Goal: Task Accomplishment & Management: Complete application form

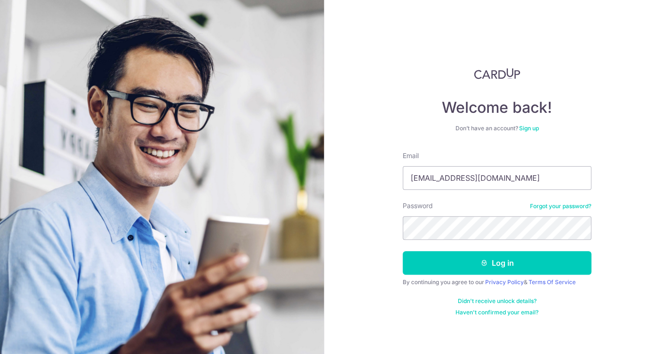
type input "[EMAIL_ADDRESS][DOMAIN_NAME]"
click at [403, 251] on button "Log in" at bounding box center [497, 263] width 189 height 24
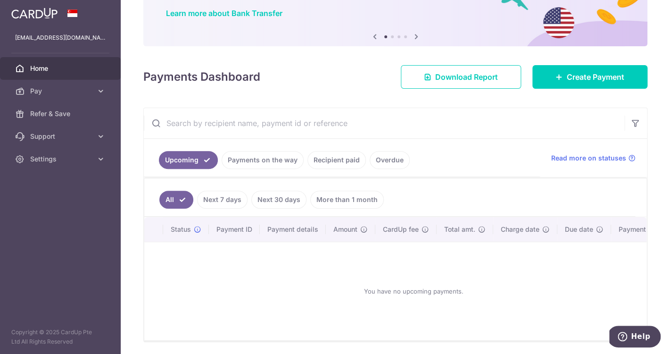
scroll to position [76, 0]
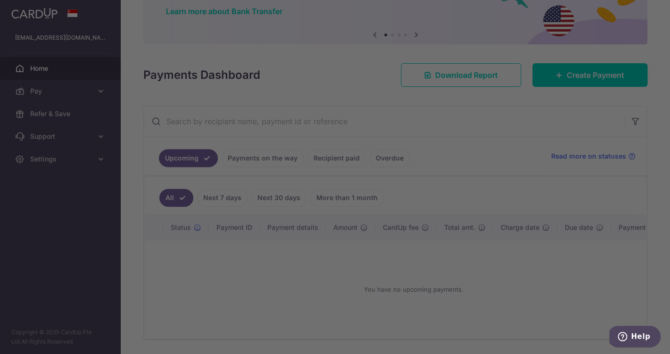
click at [161, 200] on div at bounding box center [338, 178] width 677 height 357
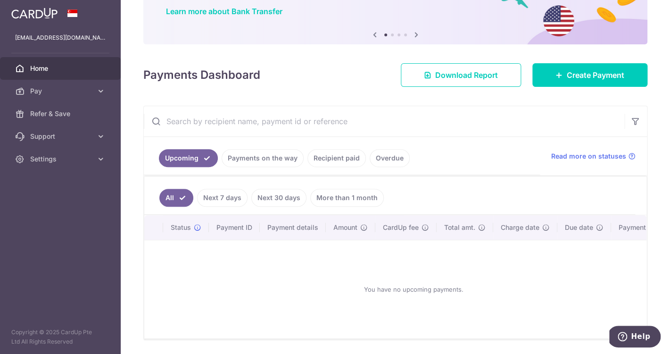
click at [263, 162] on link "Payments on the way" at bounding box center [263, 158] width 82 height 18
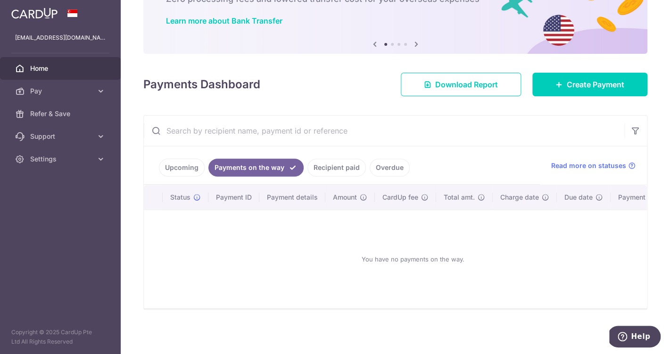
scroll to position [66, 0]
click at [320, 156] on ul "Upcoming Payments on the way Recipient paid Overdue" at bounding box center [342, 166] width 396 height 38
click at [329, 172] on link "Recipient paid" at bounding box center [336, 168] width 58 height 18
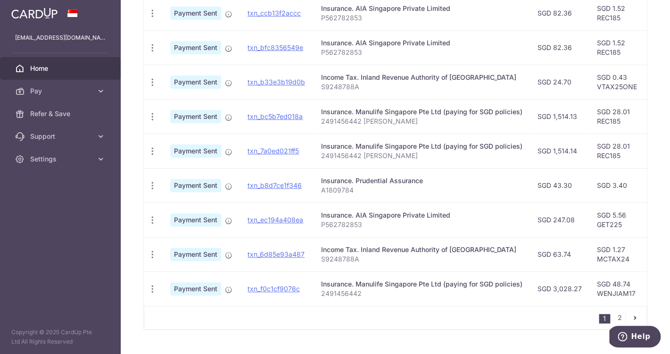
scroll to position [316, 0]
click at [618, 317] on link "2" at bounding box center [619, 316] width 11 height 11
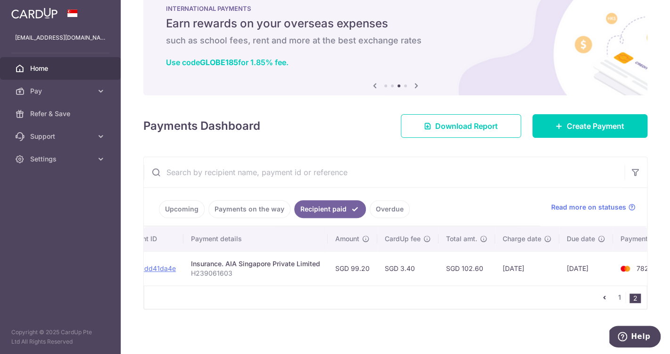
scroll to position [0, 112]
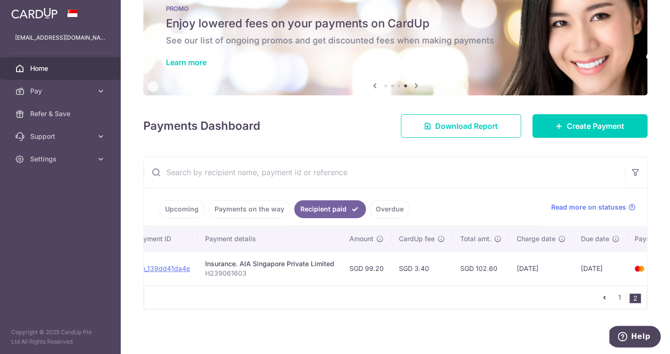
click at [192, 209] on link "Upcoming" at bounding box center [182, 209] width 46 height 18
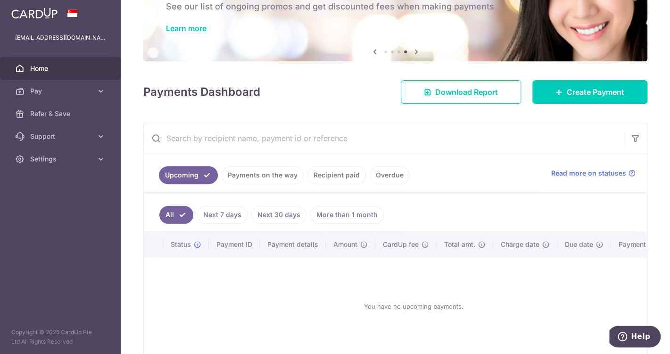
scroll to position [58, 0]
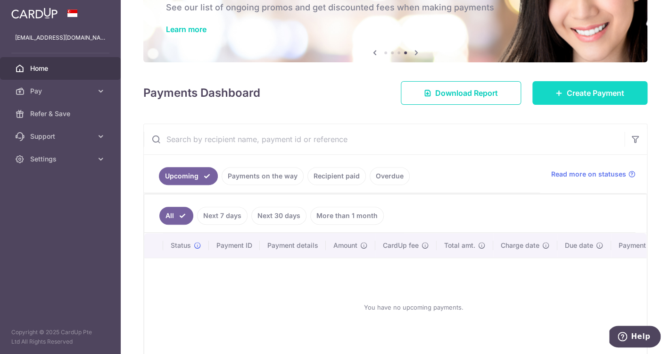
click at [577, 97] on span "Create Payment" at bounding box center [596, 92] width 58 height 11
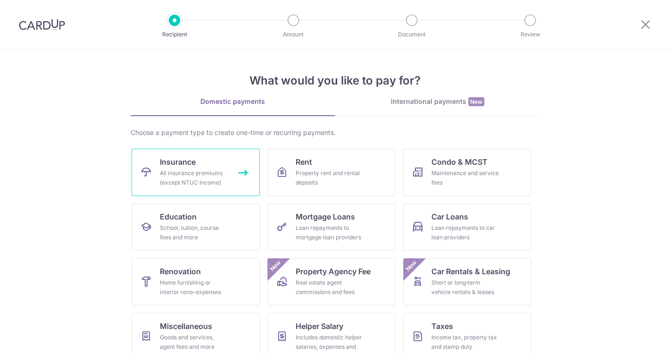
click at [213, 159] on link "Insurance All insurance premiums (except NTUC Income)" at bounding box center [196, 172] width 128 height 47
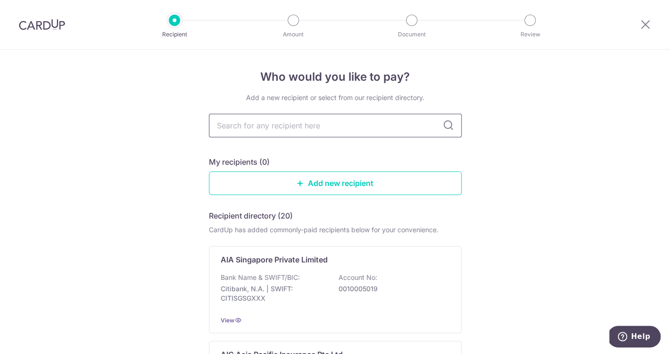
click at [335, 128] on input "text" at bounding box center [335, 126] width 253 height 24
type input "pru"
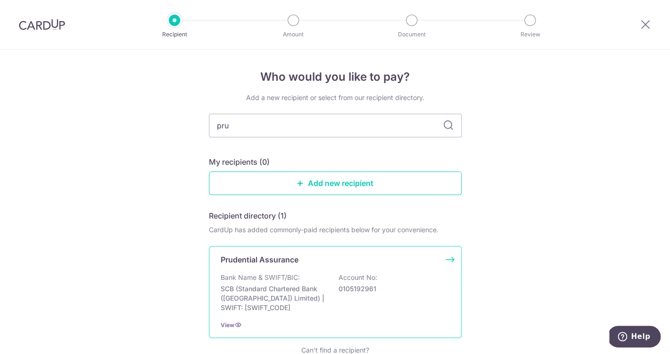
scroll to position [48, 0]
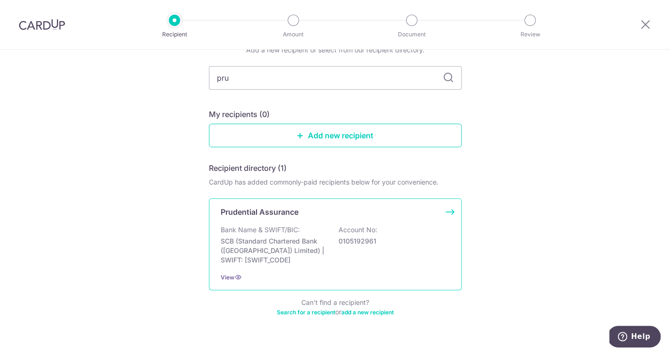
click at [319, 232] on div "Bank Name & SWIFT/BIC: SCB (Standard Chartered Bank (Singapore) Limited) | SWIF…" at bounding box center [335, 245] width 229 height 40
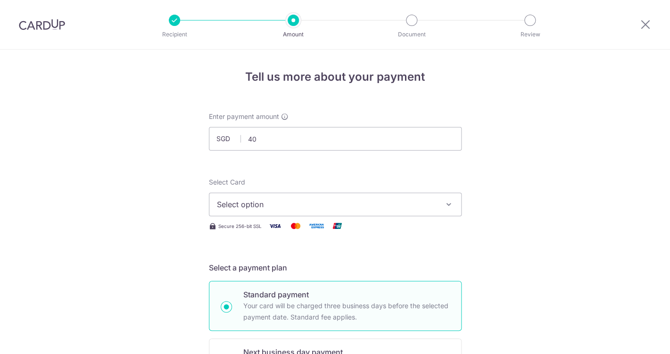
type input "40.00"
click at [271, 206] on span "Select option" at bounding box center [327, 203] width 220 height 11
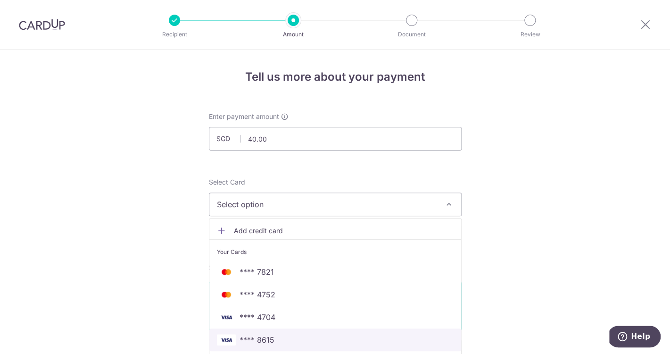
click at [258, 343] on span "**** 8615" at bounding box center [257, 339] width 35 height 11
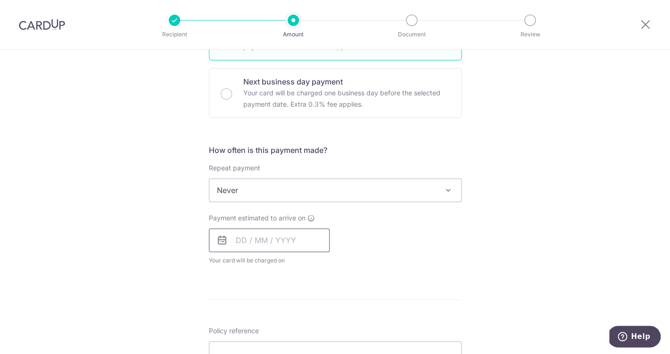
scroll to position [306, 0]
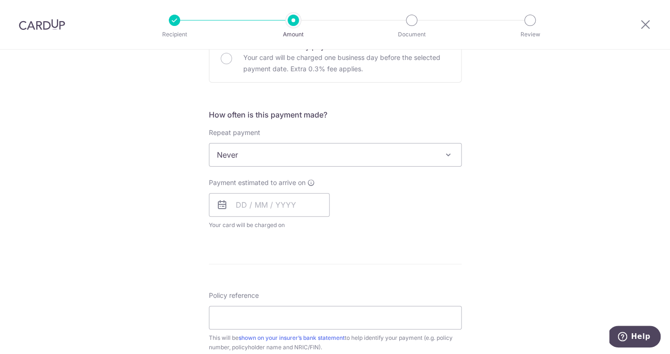
click at [326, 151] on span "Never" at bounding box center [335, 154] width 252 height 23
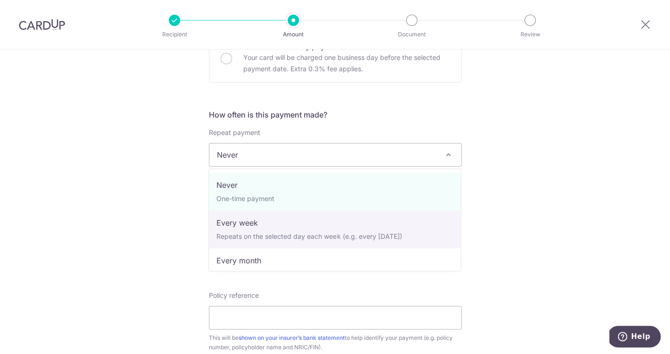
select select "2"
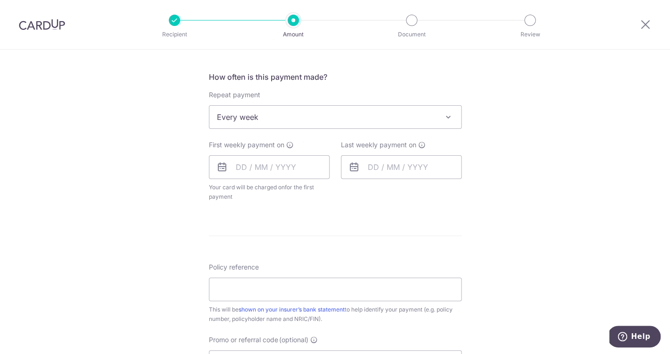
scroll to position [345, 0]
click at [288, 166] on input "text" at bounding box center [269, 165] width 121 height 24
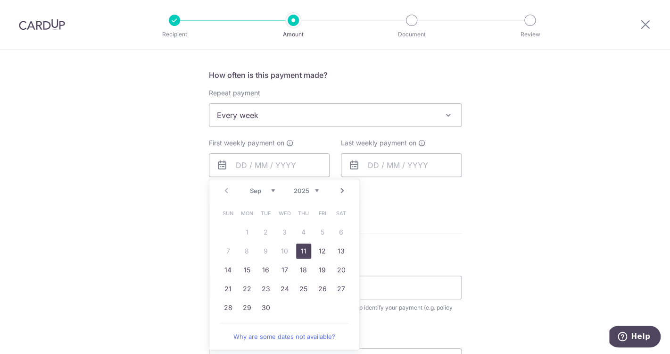
click at [299, 249] on link "11" at bounding box center [303, 250] width 15 height 15
type input "[DATE]"
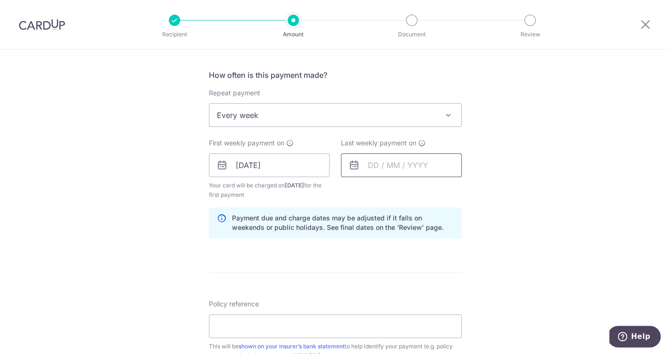
click at [388, 171] on input "text" at bounding box center [401, 165] width 121 height 24
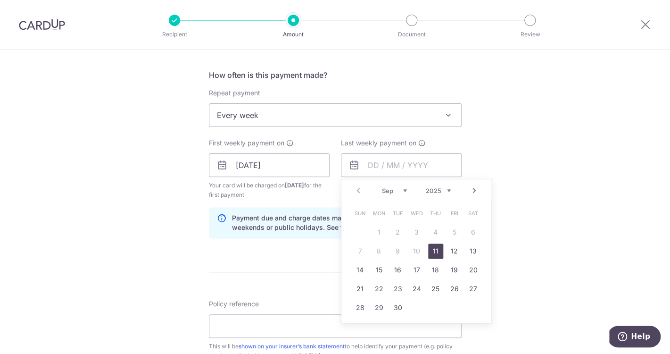
click at [471, 189] on link "Next" at bounding box center [474, 190] width 11 height 11
click at [437, 231] on link "2" at bounding box center [435, 231] width 15 height 15
type input "[DATE]"
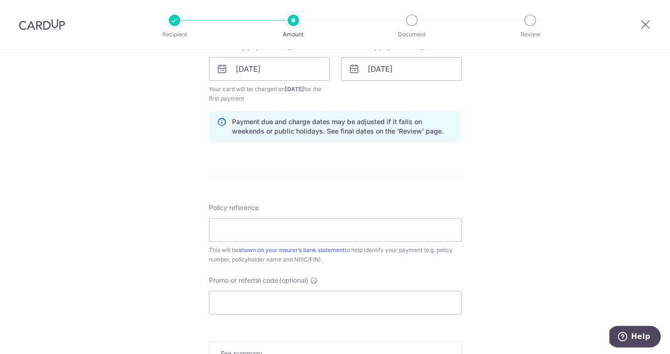
scroll to position [451, 0]
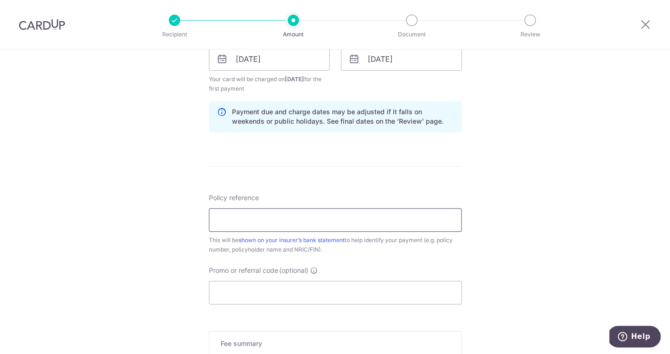
click at [318, 230] on input "Policy reference" at bounding box center [335, 220] width 253 height 24
paste input "A1809784"
type input "A1809784"
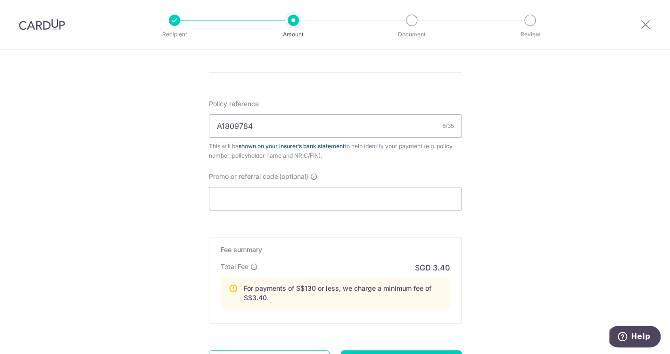
scroll to position [547, 0]
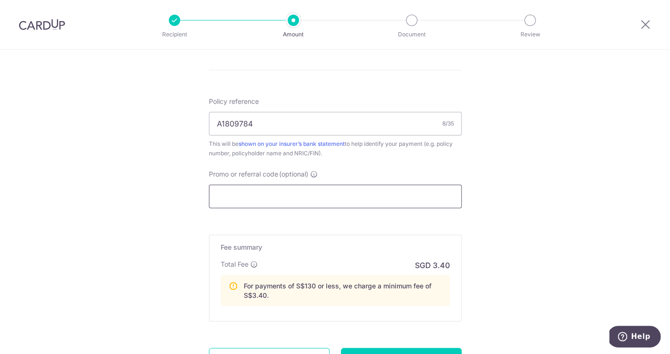
click at [381, 190] on input "Promo or referral code (optional)" at bounding box center [335, 196] width 253 height 24
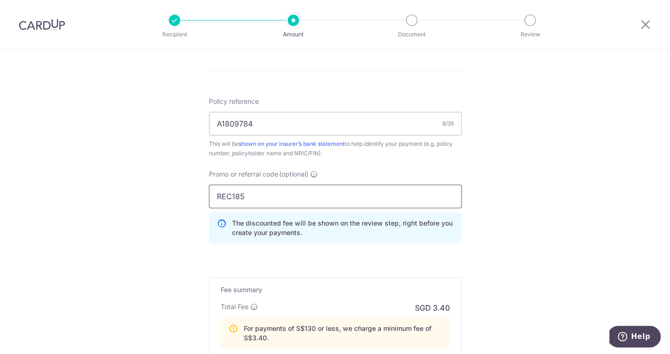
type input "REC185"
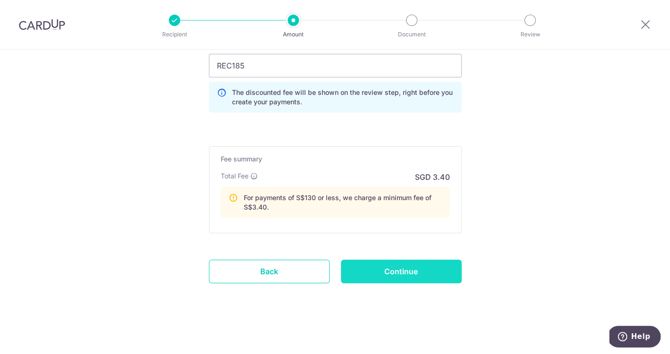
click at [416, 260] on input "Continue" at bounding box center [401, 271] width 121 height 24
type input "Create Schedule"
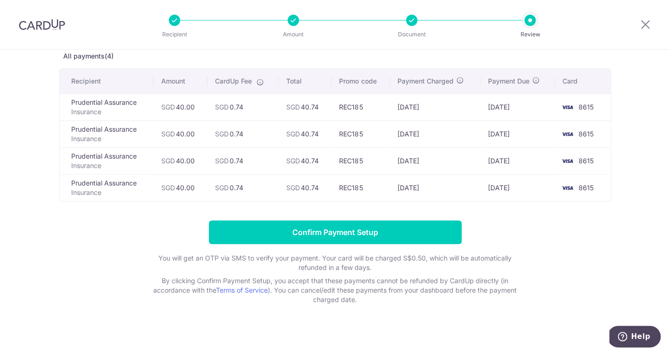
scroll to position [59, 0]
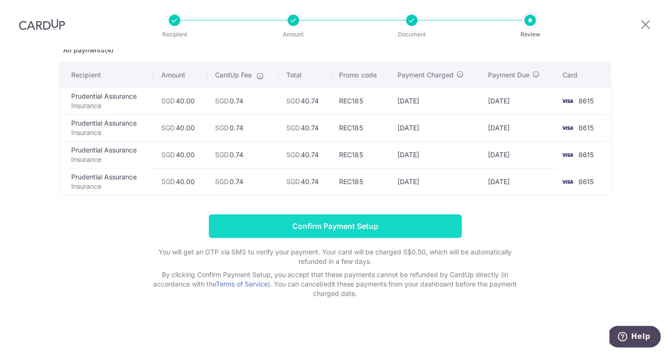
click at [355, 230] on input "Confirm Payment Setup" at bounding box center [335, 226] width 253 height 24
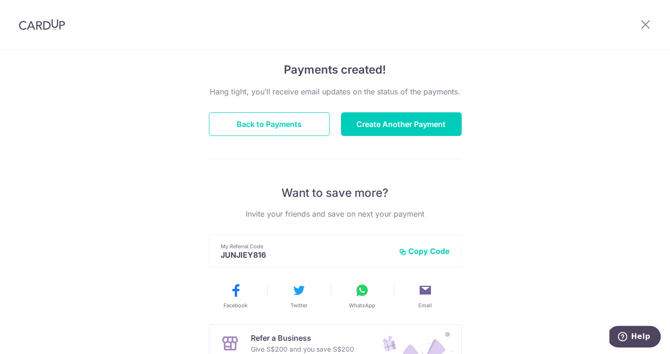
scroll to position [67, 0]
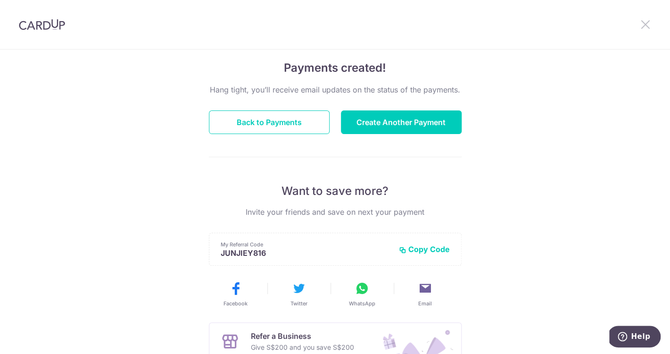
click at [649, 25] on icon at bounding box center [645, 24] width 11 height 12
